Goal: Task Accomplishment & Management: Use online tool/utility

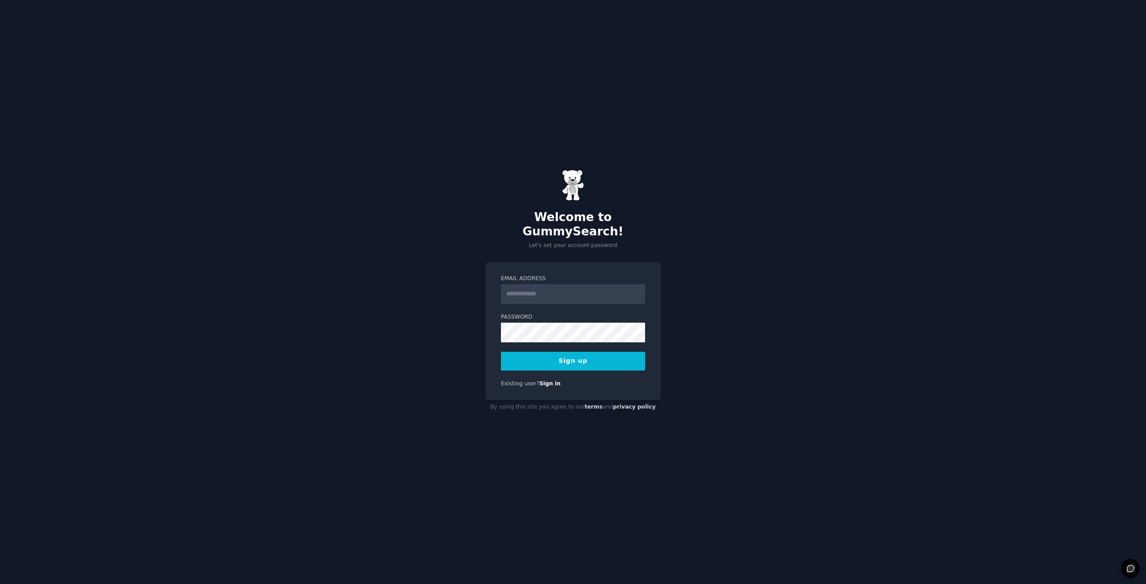
click at [527, 289] on input "Email Address" at bounding box center [573, 294] width 144 height 20
type input "**********"
click at [563, 352] on button "Sign up" at bounding box center [573, 361] width 144 height 19
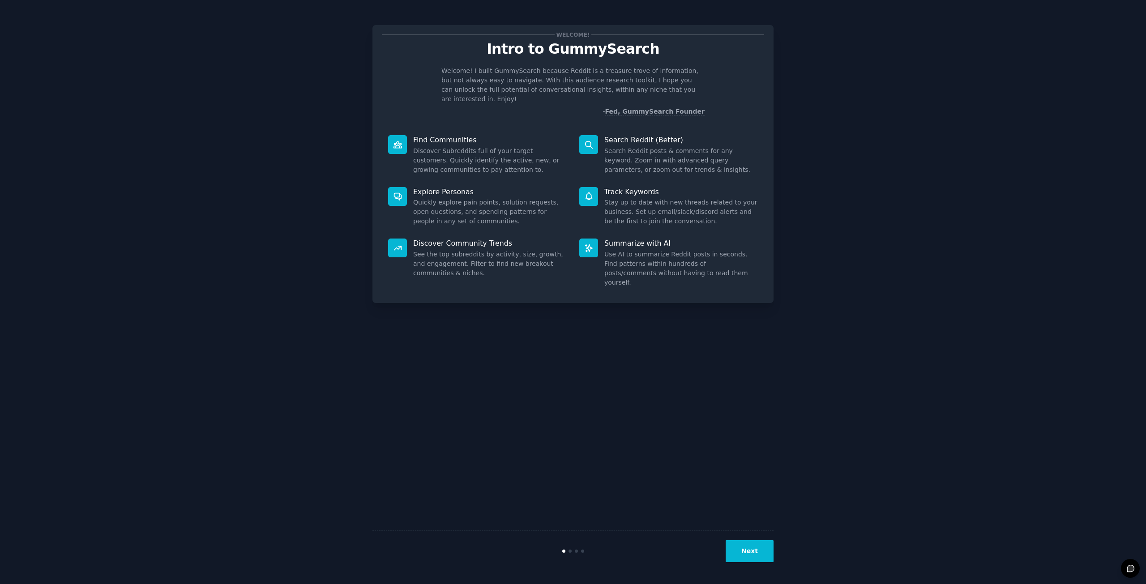
click at [758, 552] on button "Next" at bounding box center [749, 551] width 48 height 22
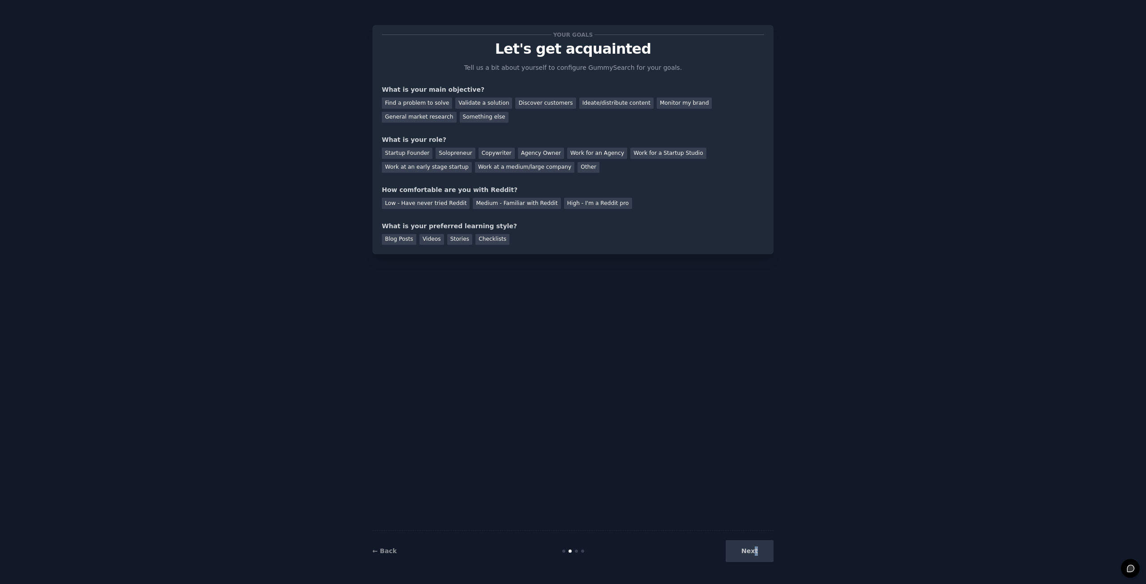
click at [756, 556] on div "Next" at bounding box center [706, 551] width 134 height 22
click at [754, 557] on div "Next" at bounding box center [706, 551] width 134 height 22
click at [398, 106] on div "Find a problem to solve" at bounding box center [417, 103] width 70 height 11
click at [399, 153] on div "Startup Founder" at bounding box center [407, 153] width 51 height 11
click at [500, 205] on div "Medium - Familiar with Reddit" at bounding box center [517, 203] width 88 height 11
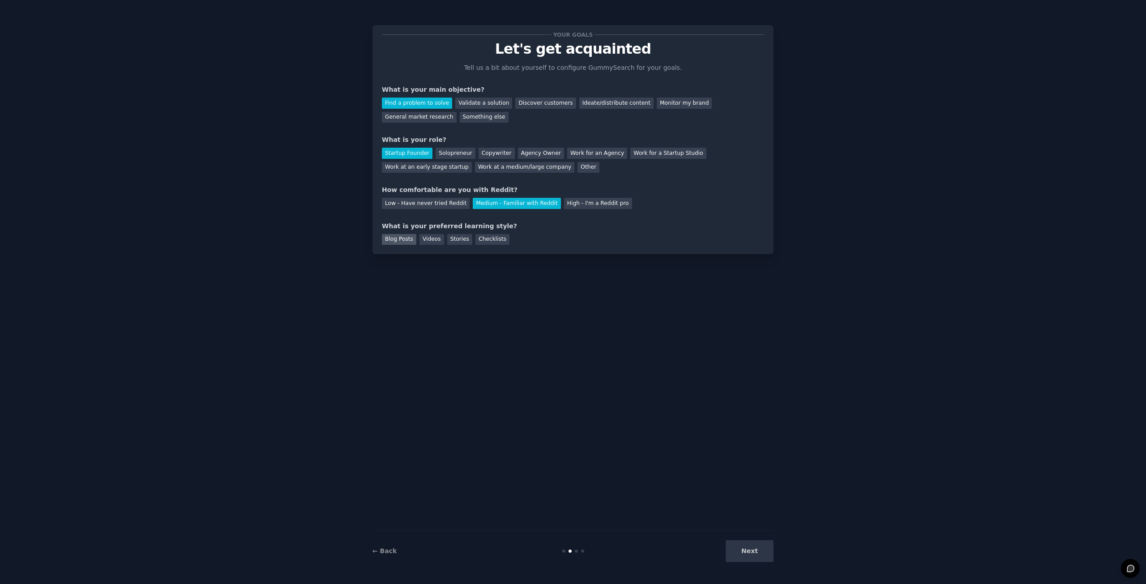
click at [401, 242] on div "Blog Posts" at bounding box center [399, 239] width 34 height 11
click at [743, 554] on button "Next" at bounding box center [749, 551] width 48 height 22
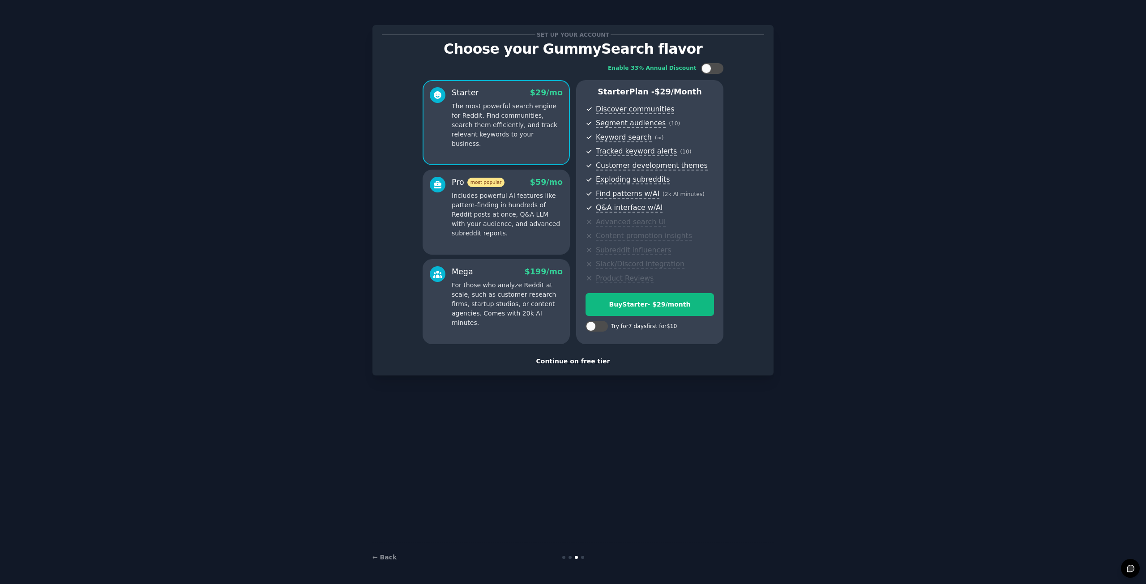
click at [566, 362] on div "Continue on free tier" at bounding box center [573, 361] width 382 height 9
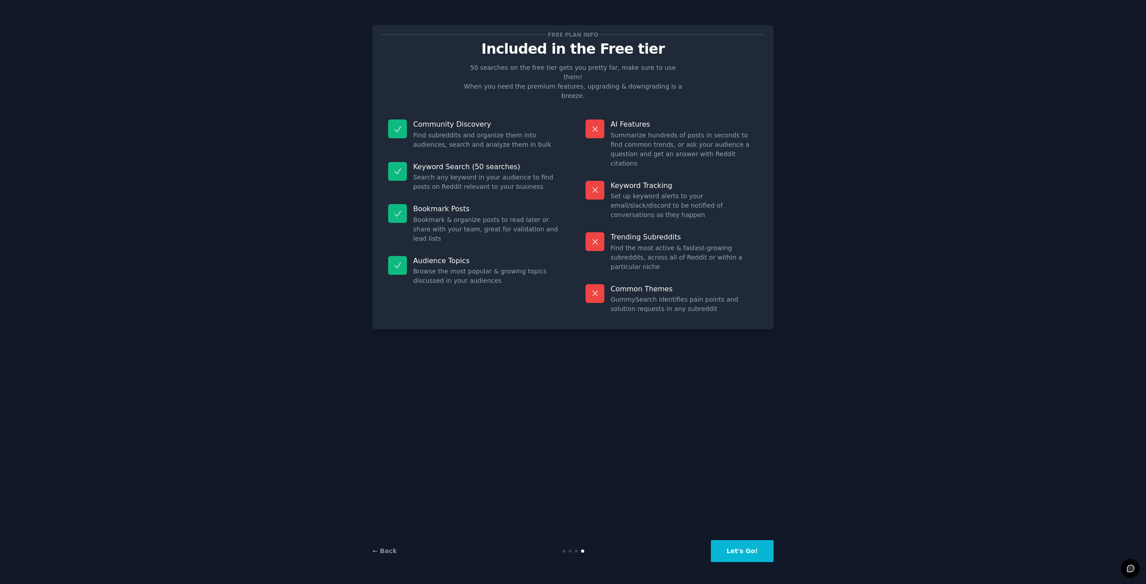
click at [735, 554] on button "Let's Go!" at bounding box center [742, 551] width 63 height 22
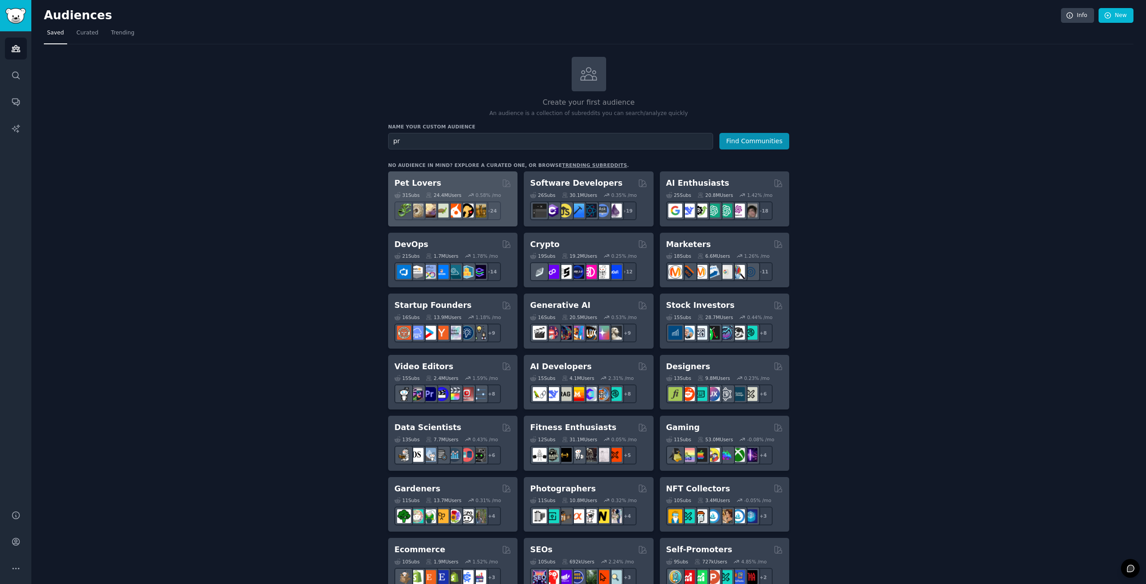
type input "p"
type input "food"
click at [747, 142] on button "Find Communities" at bounding box center [754, 141] width 70 height 17
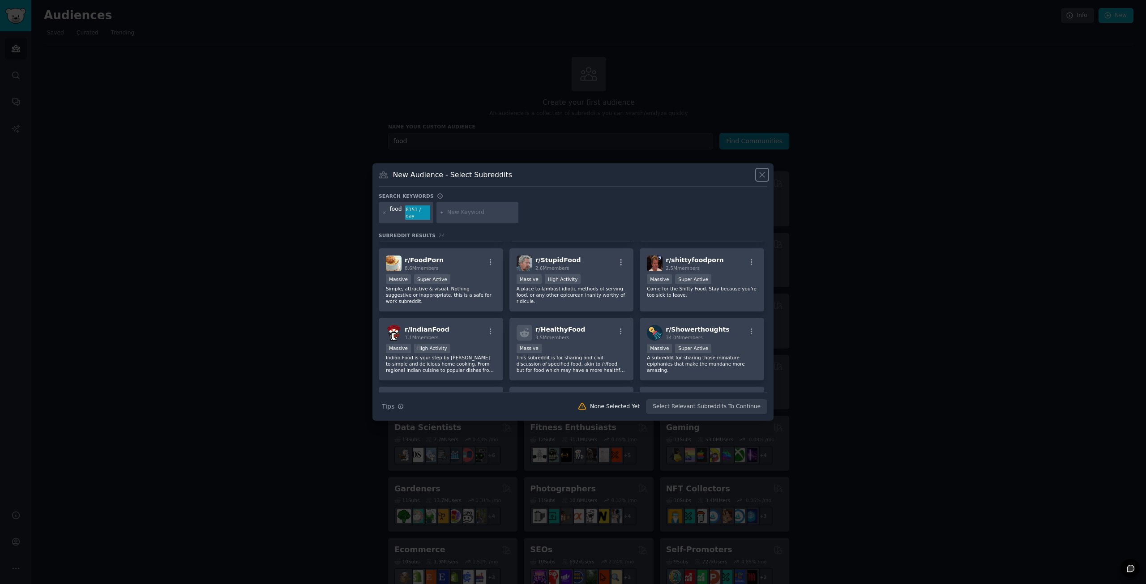
scroll to position [90, 0]
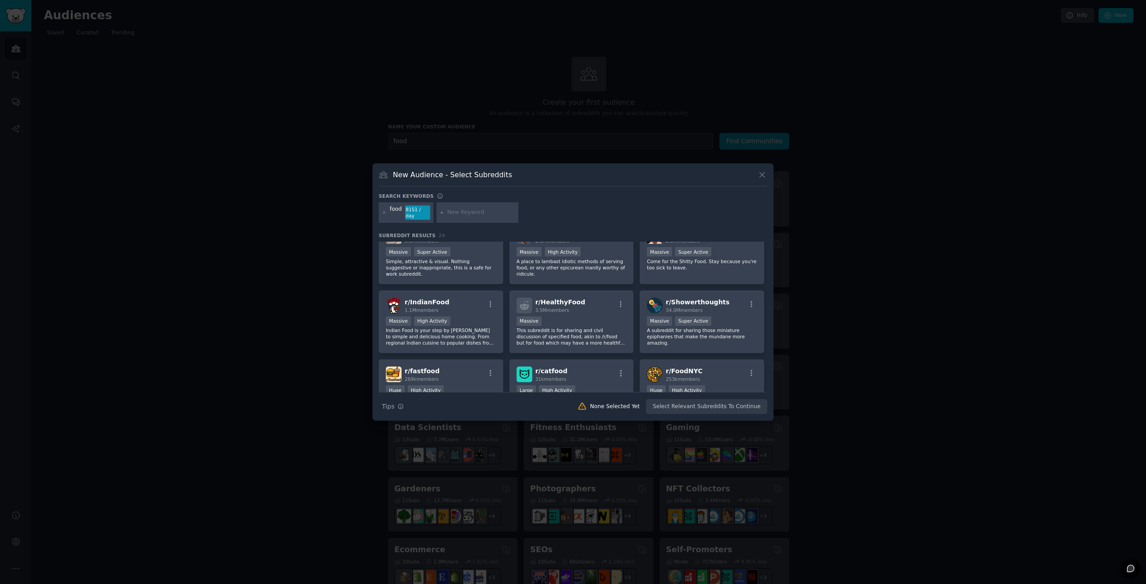
drag, startPoint x: 699, startPoint y: 292, endPoint x: 907, endPoint y: 257, distance: 211.4
click at [907, 257] on div at bounding box center [573, 292] width 1146 height 584
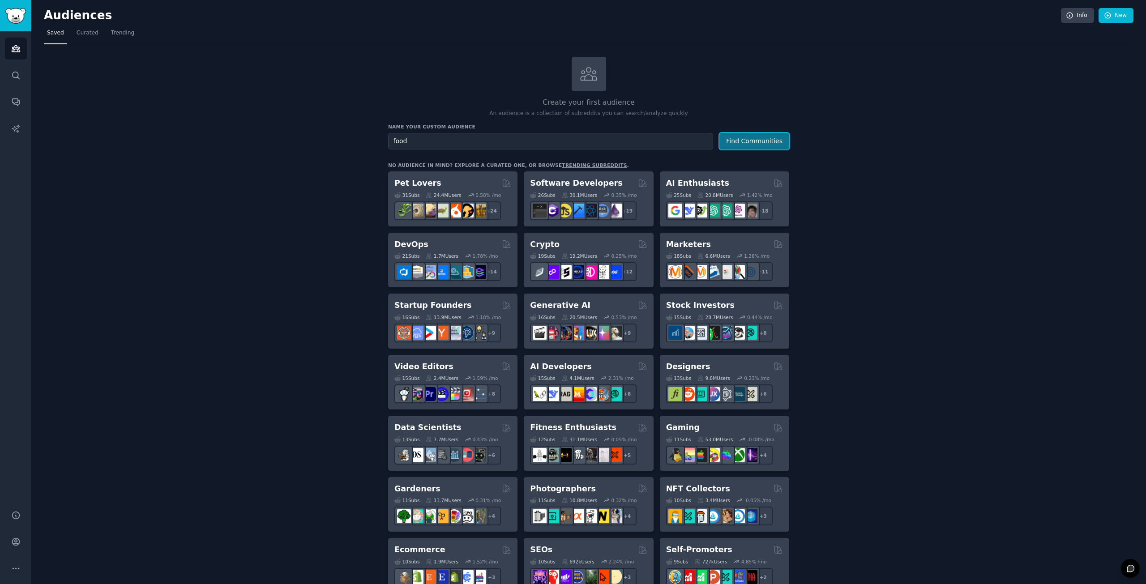
click at [741, 138] on button "Find Communities" at bounding box center [754, 141] width 70 height 17
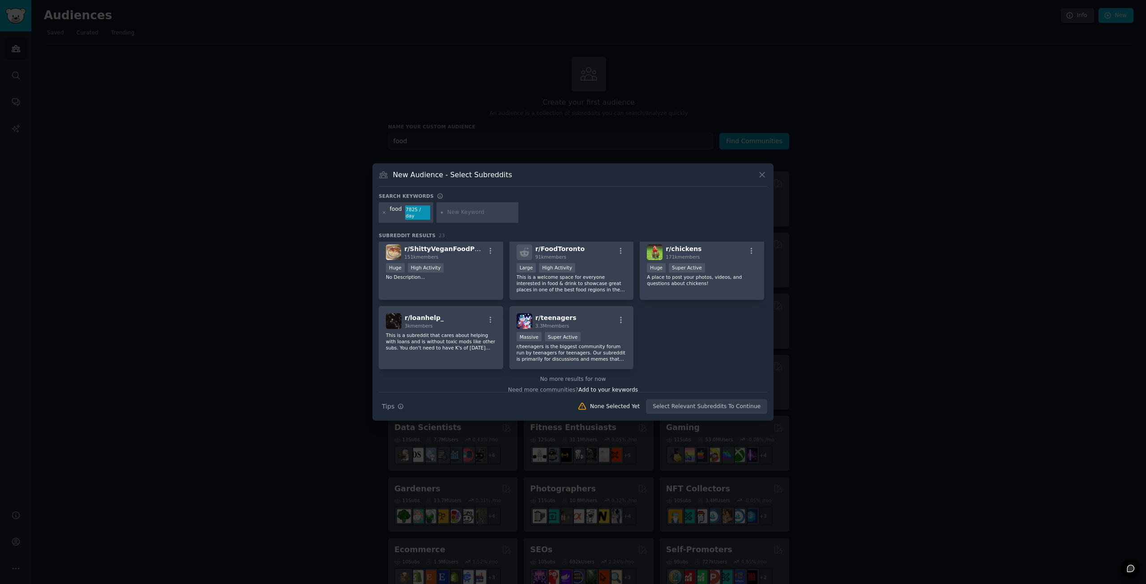
scroll to position [422, 0]
click at [871, 290] on div at bounding box center [573, 292] width 1146 height 584
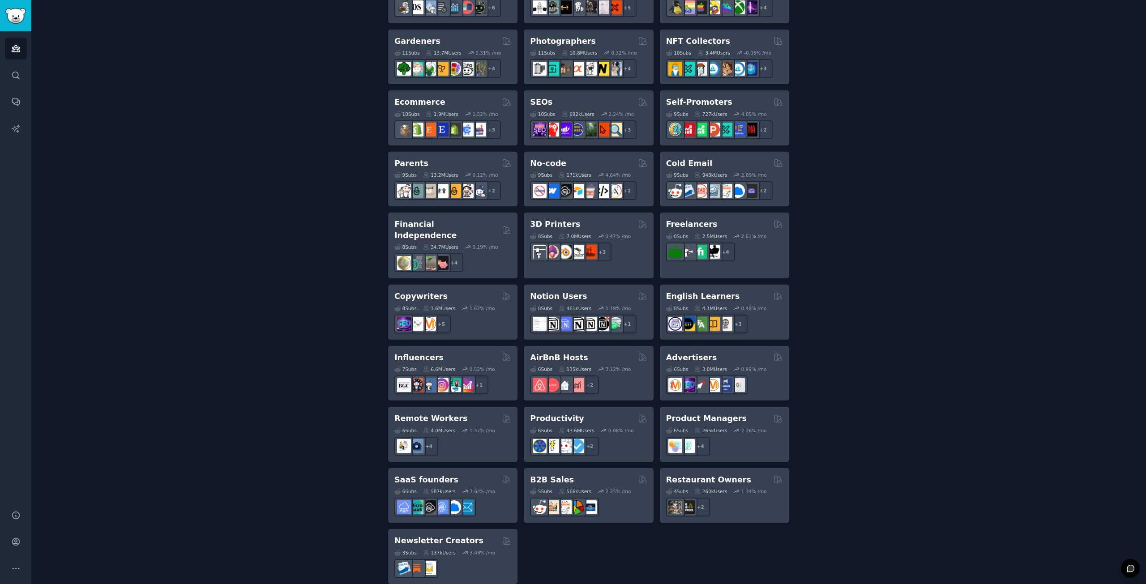
scroll to position [448, 0]
click at [594, 412] on div "Productivity" at bounding box center [588, 417] width 117 height 11
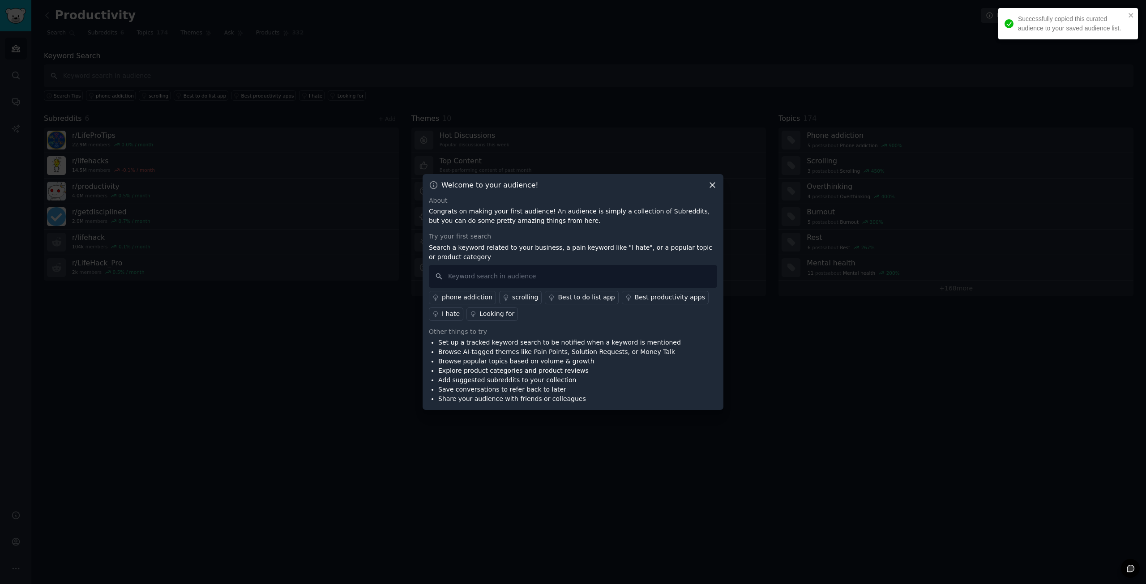
click at [712, 186] on icon at bounding box center [712, 184] width 9 height 9
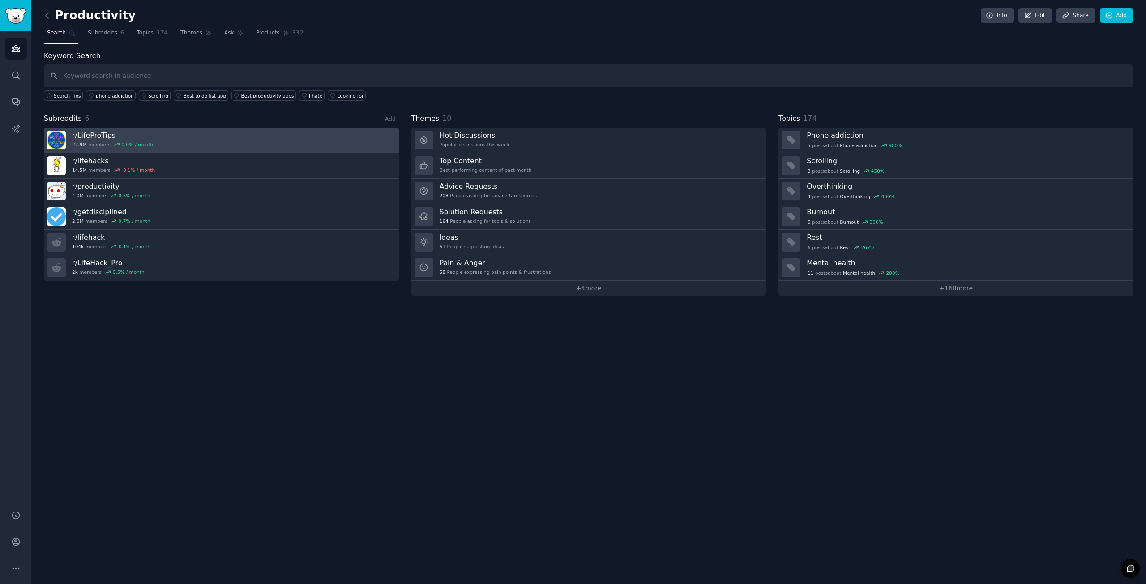
click at [210, 138] on link "r/ LifeProTips 22.9M members 0.0 % / month" at bounding box center [221, 141] width 355 height 26
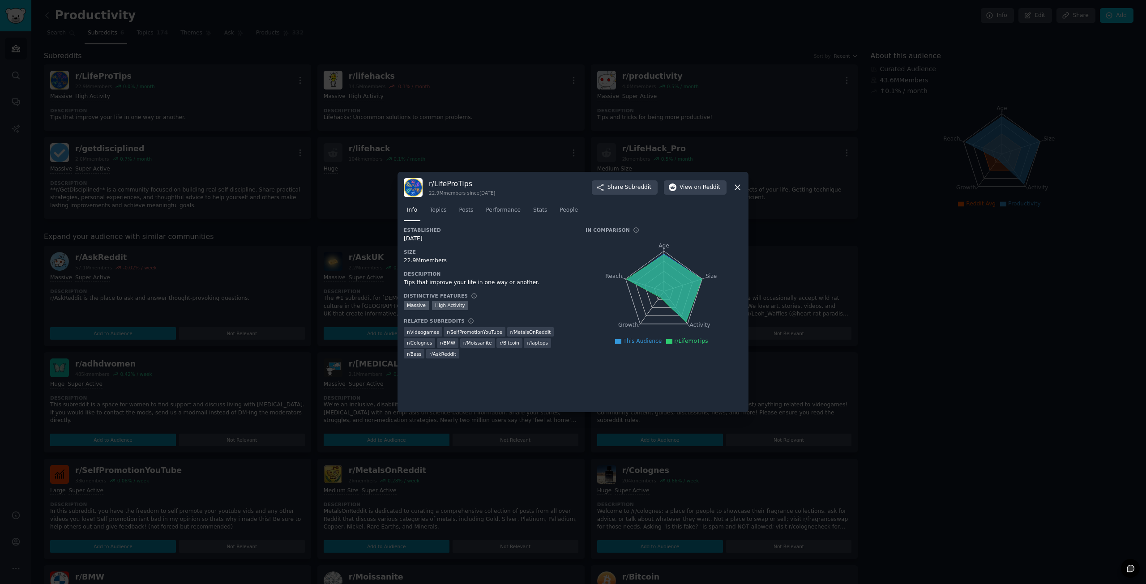
click at [733, 188] on icon at bounding box center [737, 187] width 9 height 9
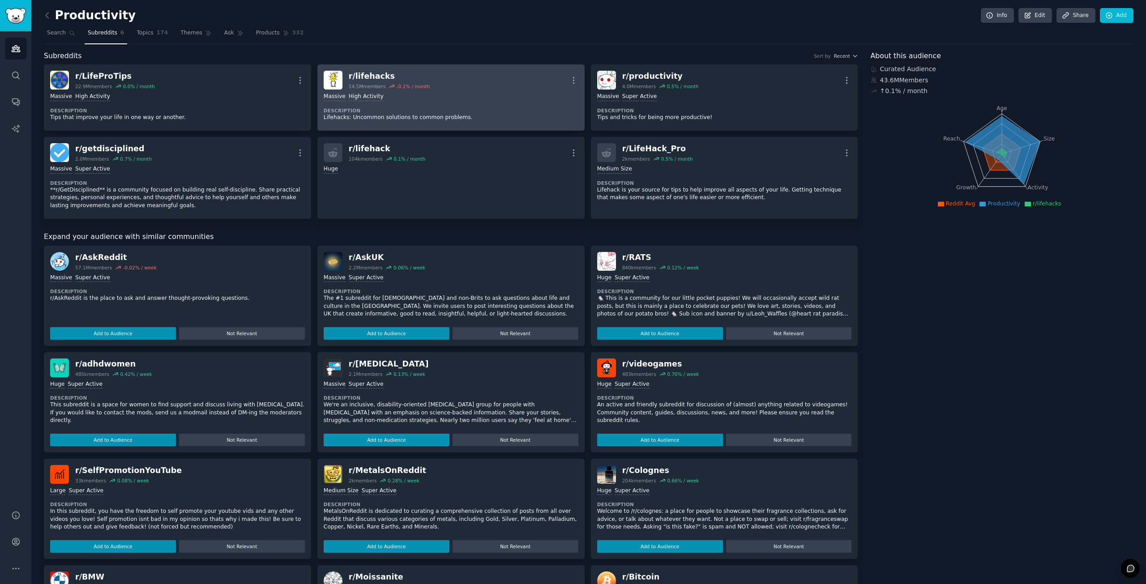
click at [467, 105] on div "Massive High Activity Description Lifehacks: Uncommon solutions to common probl…" at bounding box center [451, 107] width 255 height 35
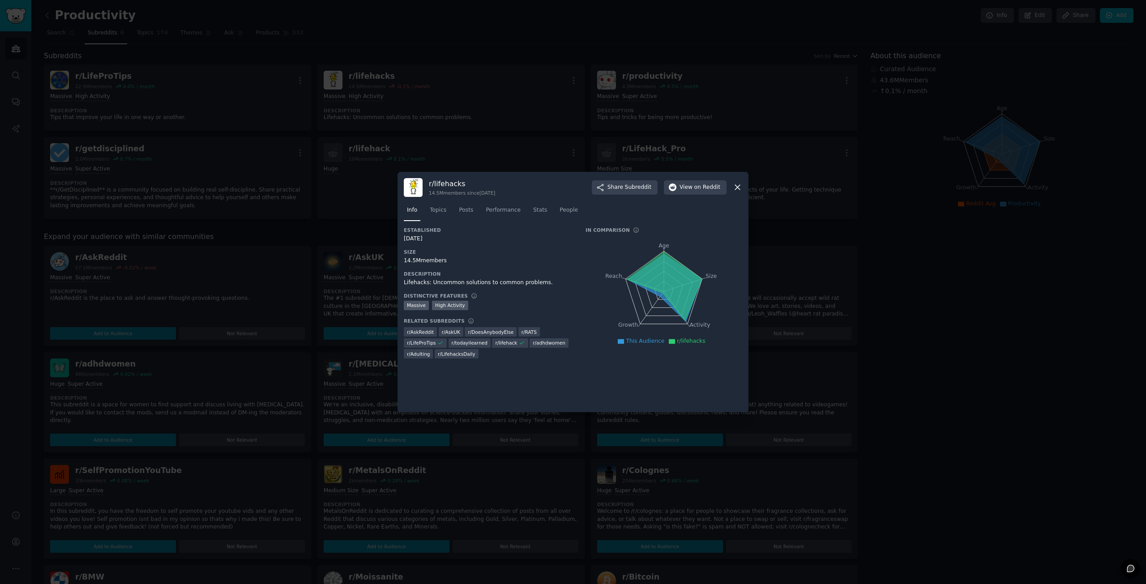
click at [739, 190] on icon at bounding box center [737, 187] width 5 height 5
